Goal: Check status: Check status

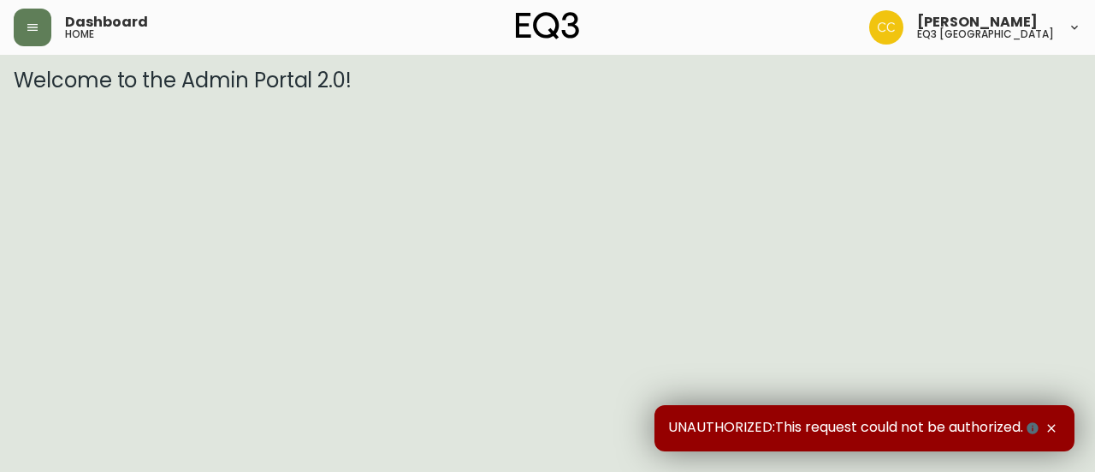
click at [1056, 418] on div "UNAUTHORIZED:This request could not be authorized." at bounding box center [865, 428] width 420 height 46
click at [1057, 424] on icon "button" at bounding box center [1052, 428] width 14 height 14
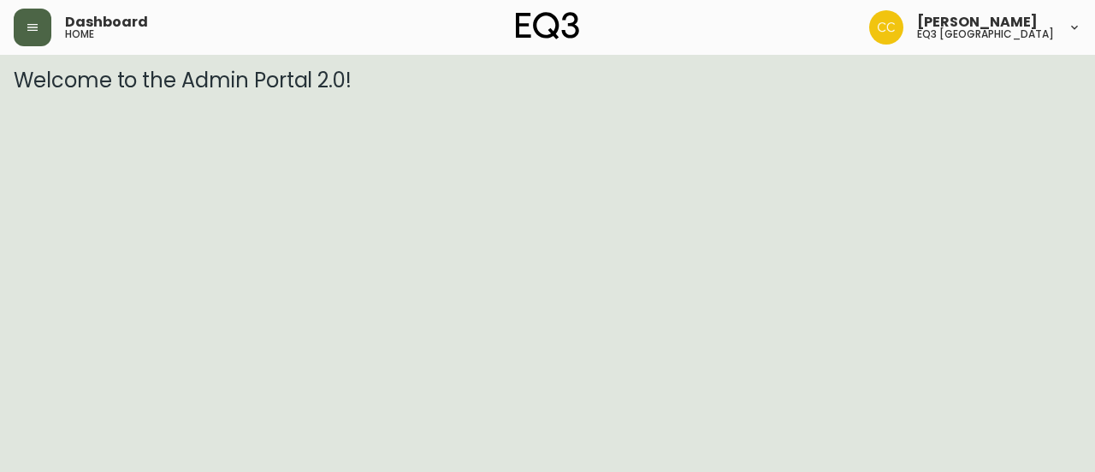
click at [19, 25] on button "button" at bounding box center [33, 28] width 38 height 38
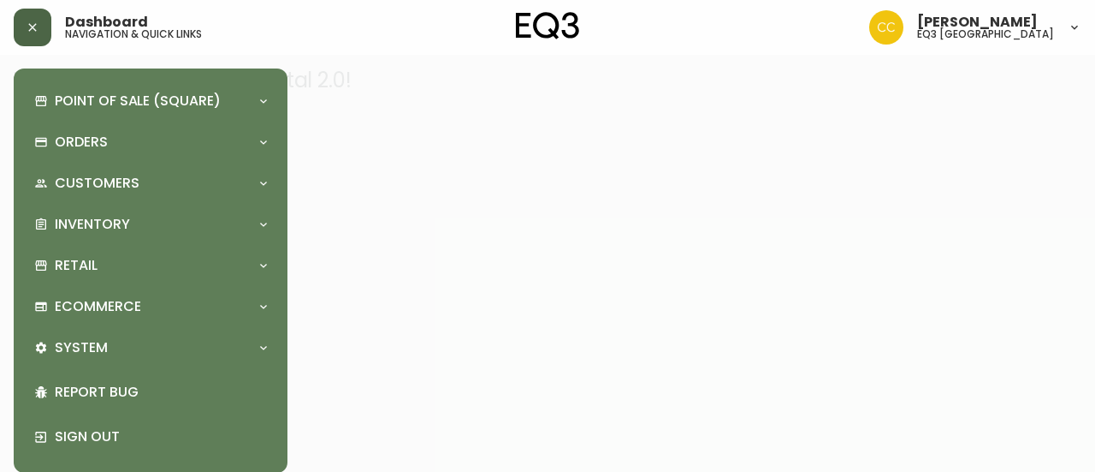
click at [33, 22] on icon "button" at bounding box center [33, 28] width 14 height 14
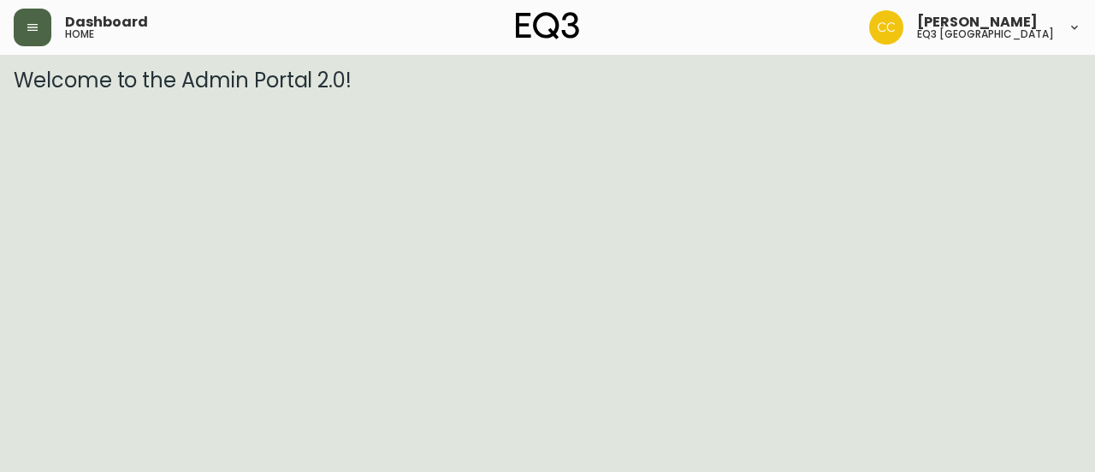
click at [33, 22] on icon "button" at bounding box center [33, 28] width 14 height 14
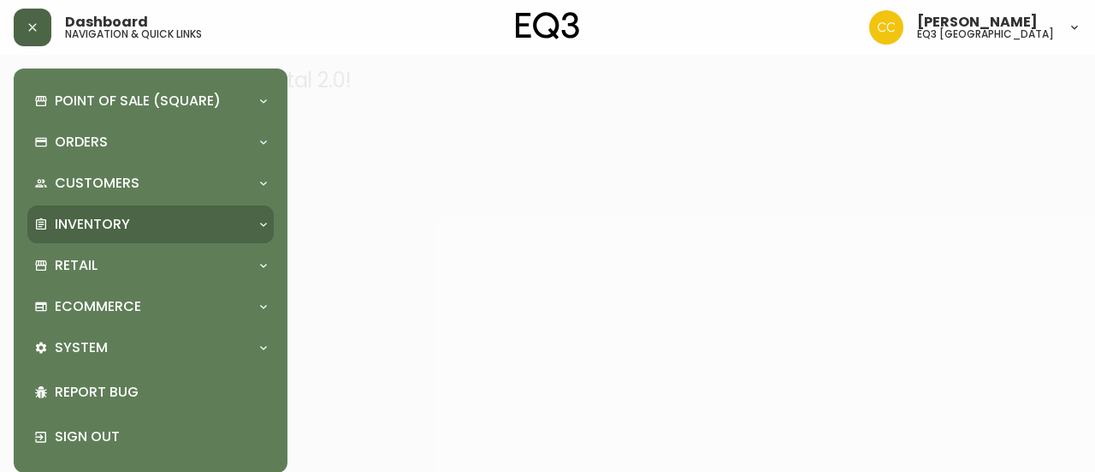
click at [105, 223] on p "Inventory" at bounding box center [92, 224] width 75 height 19
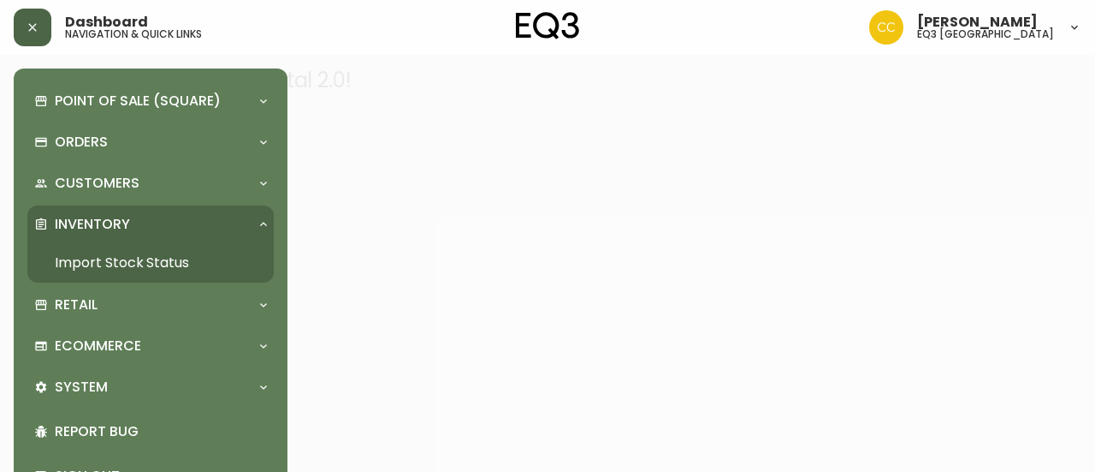
click at [106, 252] on link "Import Stock Status" at bounding box center [150, 262] width 246 height 39
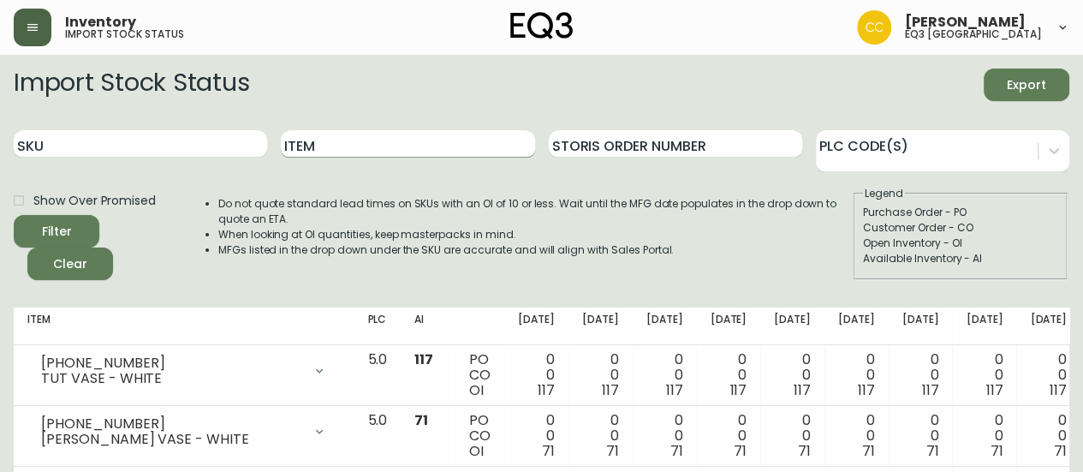
click at [359, 136] on input "Item" at bounding box center [407, 143] width 253 height 27
type input "LIGHT AS AIR"
click at [14, 215] on button "Filter" at bounding box center [57, 231] width 86 height 33
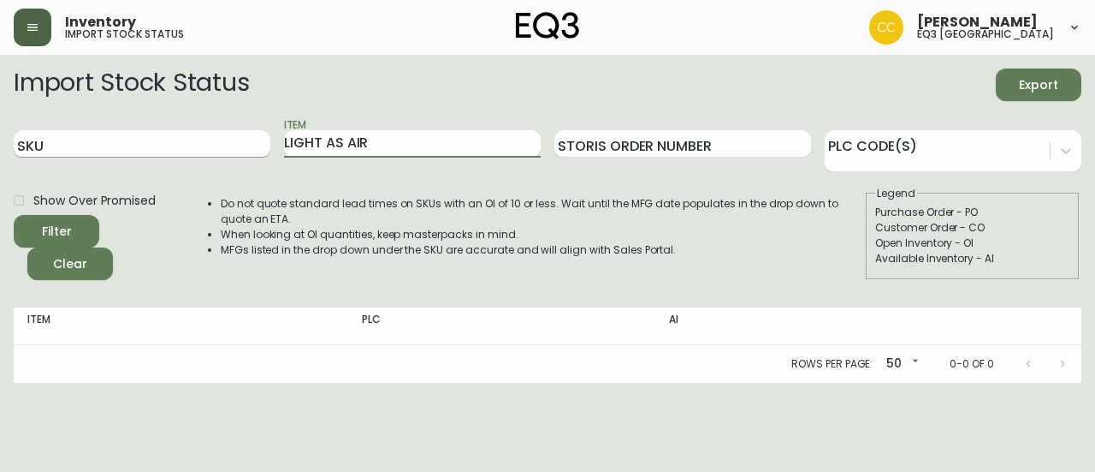
drag, startPoint x: 378, startPoint y: 136, endPoint x: 192, endPoint y: 136, distance: 186.6
click at [192, 136] on div "SKU Item LIGHT AS AIR Storis Order Number PLC Code(s)" at bounding box center [548, 144] width 1068 height 56
click at [14, 215] on button "Filter" at bounding box center [57, 231] width 86 height 33
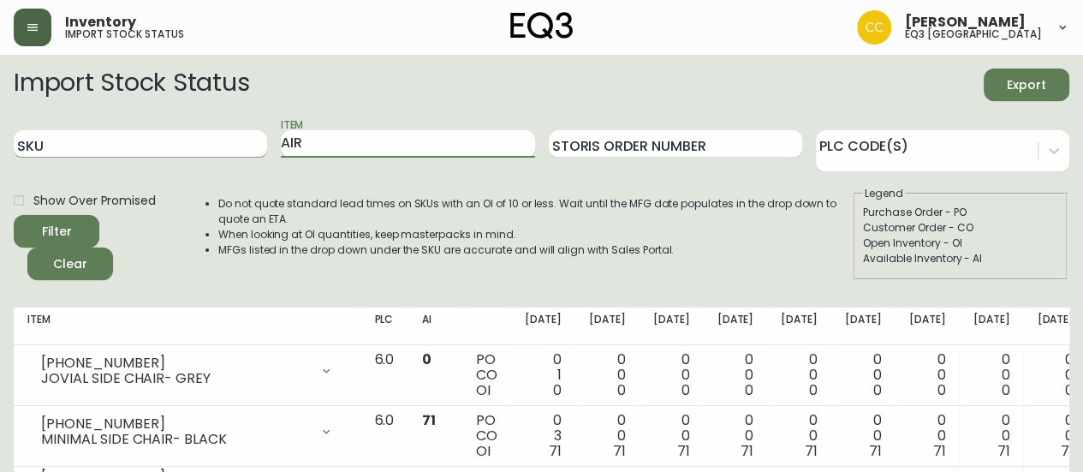
drag, startPoint x: 370, startPoint y: 142, endPoint x: 216, endPoint y: 139, distance: 154.1
click at [216, 139] on div "SKU Item AIR Storis Order Number PLC Code(s)" at bounding box center [541, 144] width 1055 height 56
drag, startPoint x: 216, startPoint y: 139, endPoint x: 205, endPoint y: 116, distance: 25.6
click at [205, 116] on div "SKU" at bounding box center [140, 144] width 253 height 56
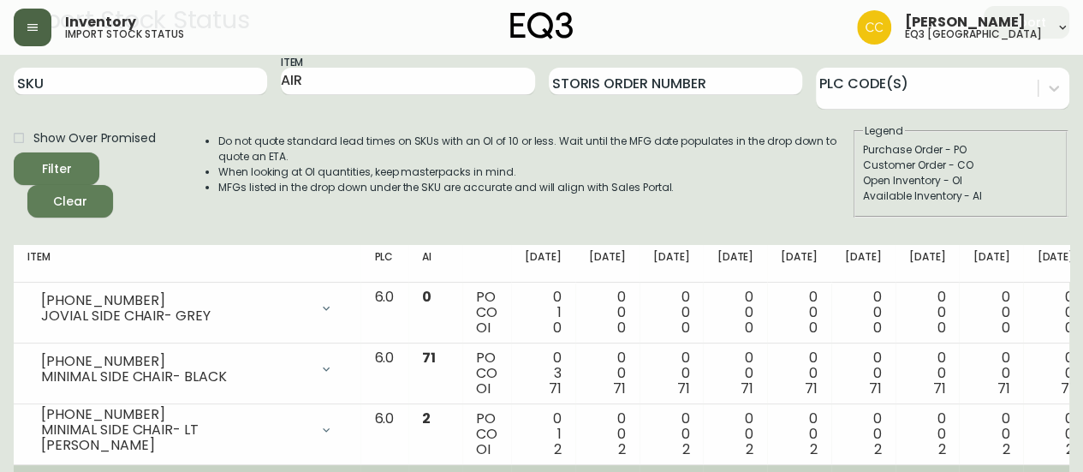
scroll to position [29, 0]
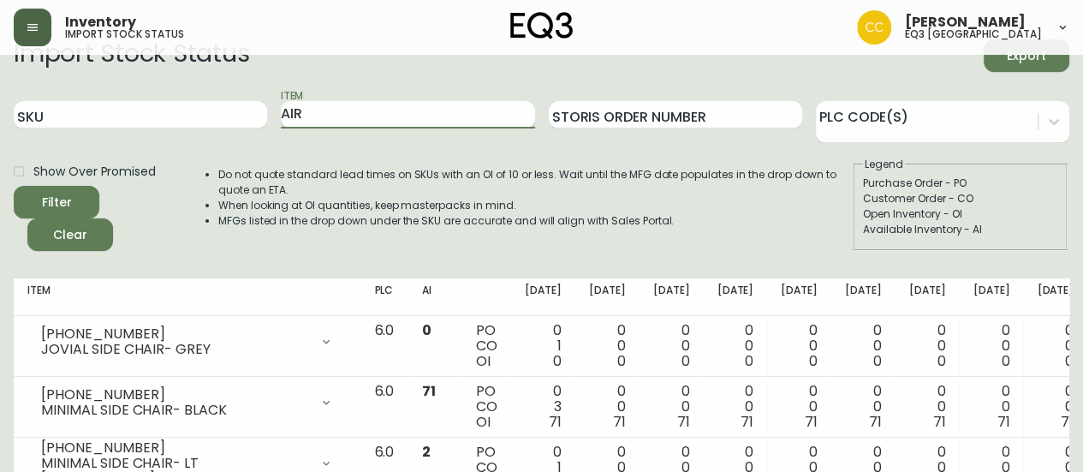
click at [335, 119] on input "AIR" at bounding box center [407, 114] width 253 height 27
type input "A"
click at [14, 186] on button "Filter" at bounding box center [57, 202] width 86 height 33
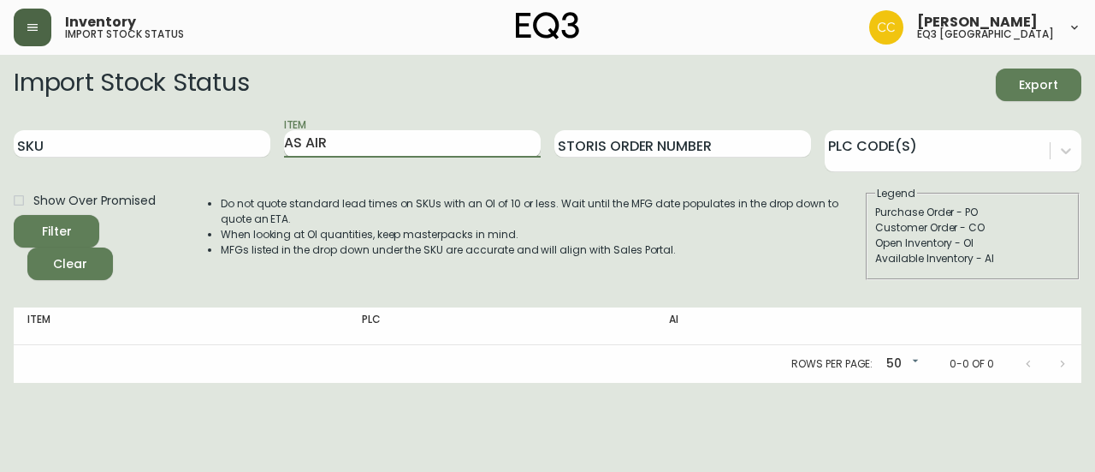
type input "AS AIR"
click at [14, 215] on button "Filter" at bounding box center [57, 231] width 86 height 33
drag, startPoint x: 268, startPoint y: 167, endPoint x: 233, endPoint y: 172, distance: 35.5
click at [233, 172] on form "Import Stock Status Export SKU Item AS AIR Storis Order Number PLC Code(s) Show…" at bounding box center [548, 173] width 1068 height 211
type input "PILLOW COVER"
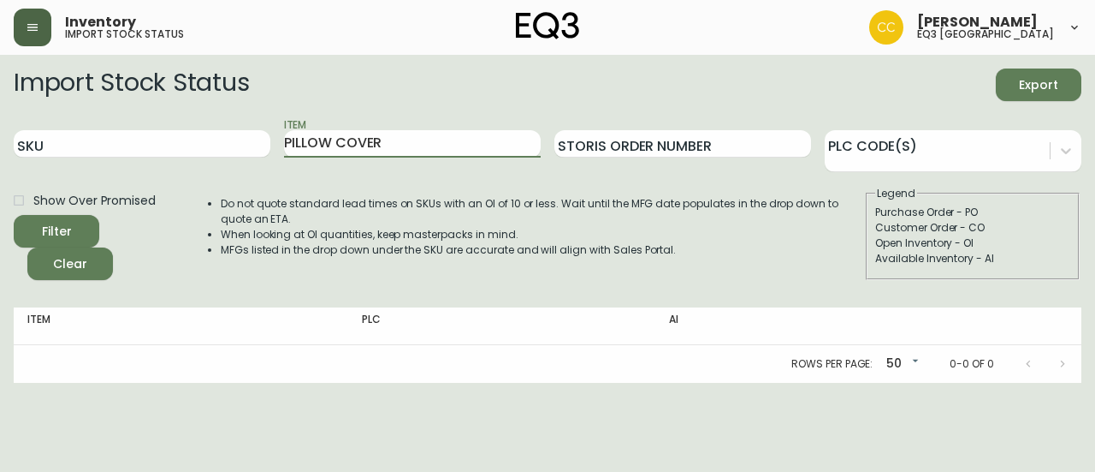
click at [14, 215] on button "Filter" at bounding box center [57, 231] width 86 height 33
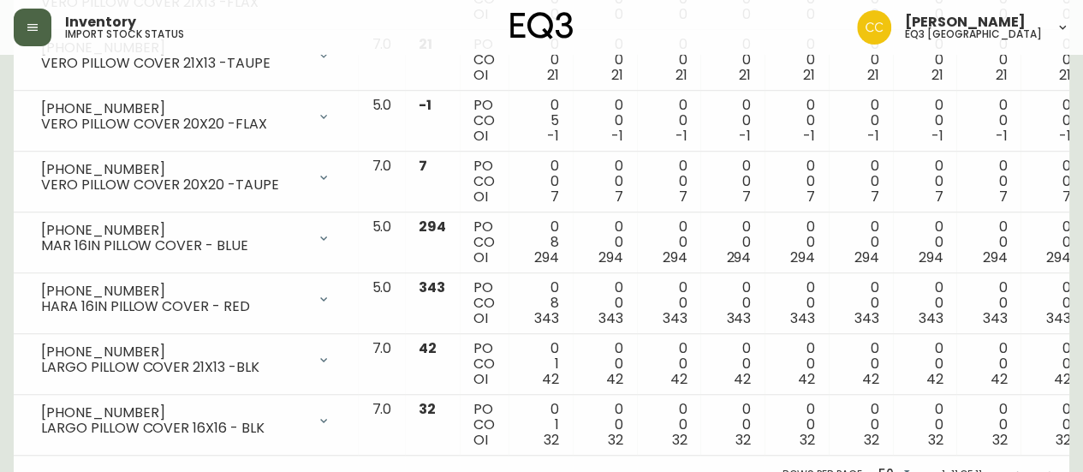
scroll to position [589, 0]
